Goal: Navigation & Orientation: Find specific page/section

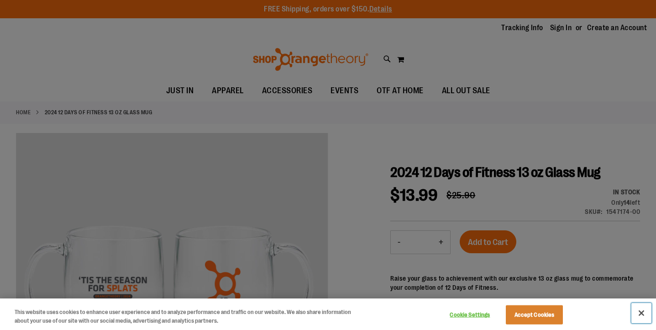
click at [642, 315] on button "Close" at bounding box center [641, 313] width 20 height 20
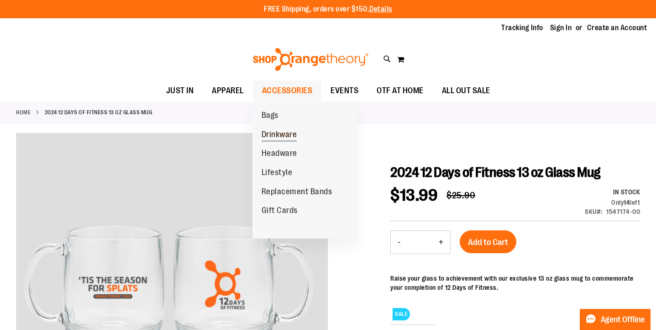
click at [275, 137] on span "Drinkware" at bounding box center [280, 135] width 36 height 11
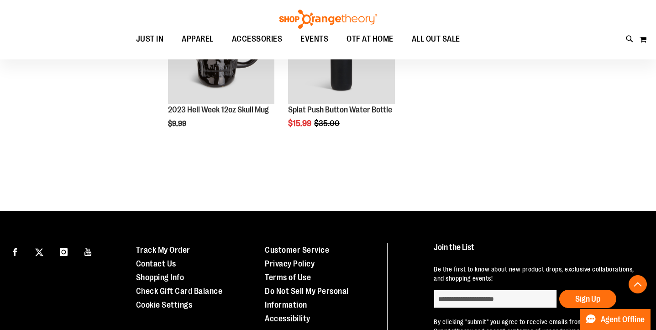
scroll to position [349, 0]
